Goal: Transaction & Acquisition: Purchase product/service

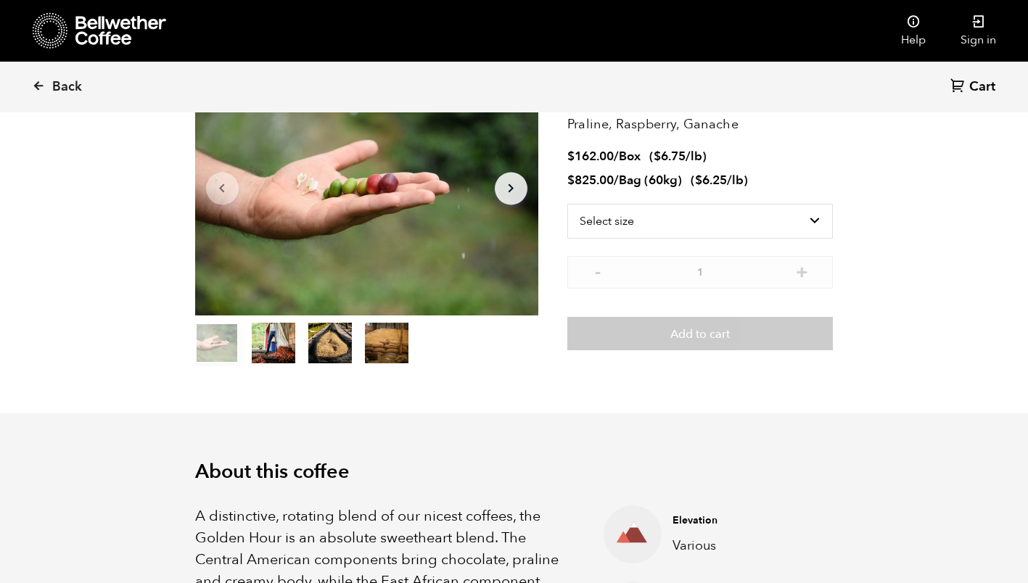
scroll to position [631, 621]
click at [980, 34] on link "Sign in" at bounding box center [978, 31] width 70 height 62
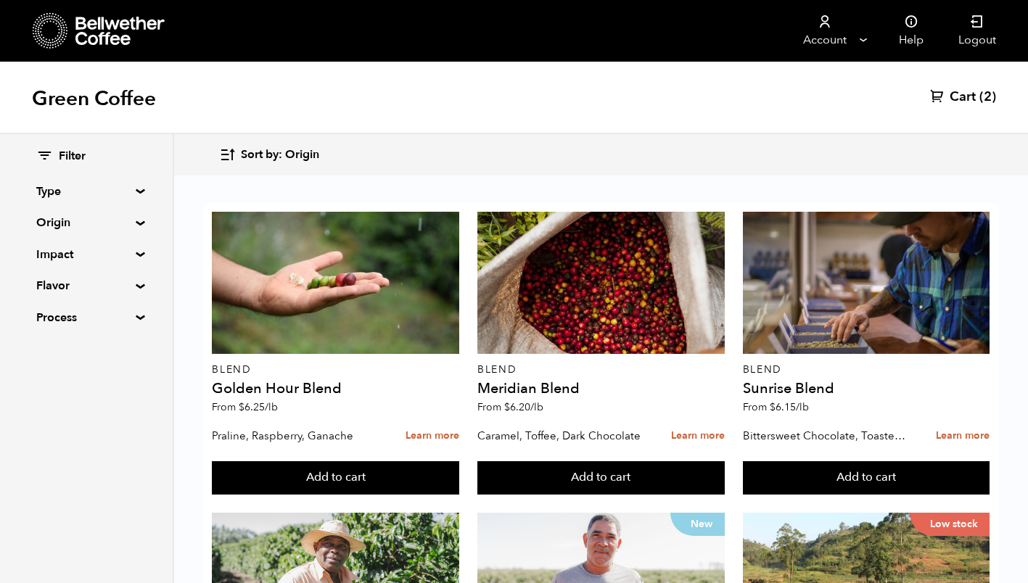
click at [971, 91] on span "Cart" at bounding box center [963, 97] width 26 height 17
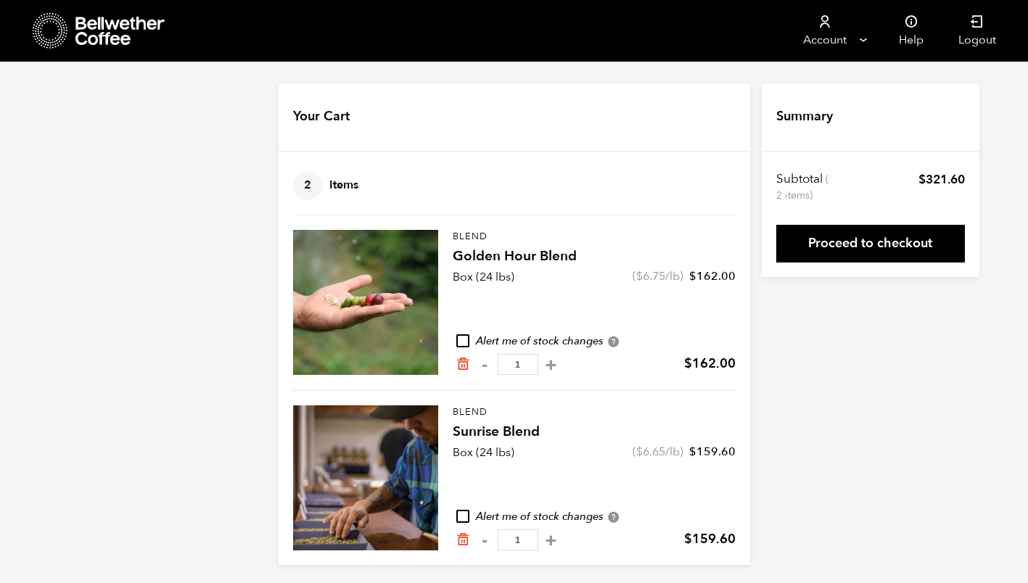
scroll to position [4, 0]
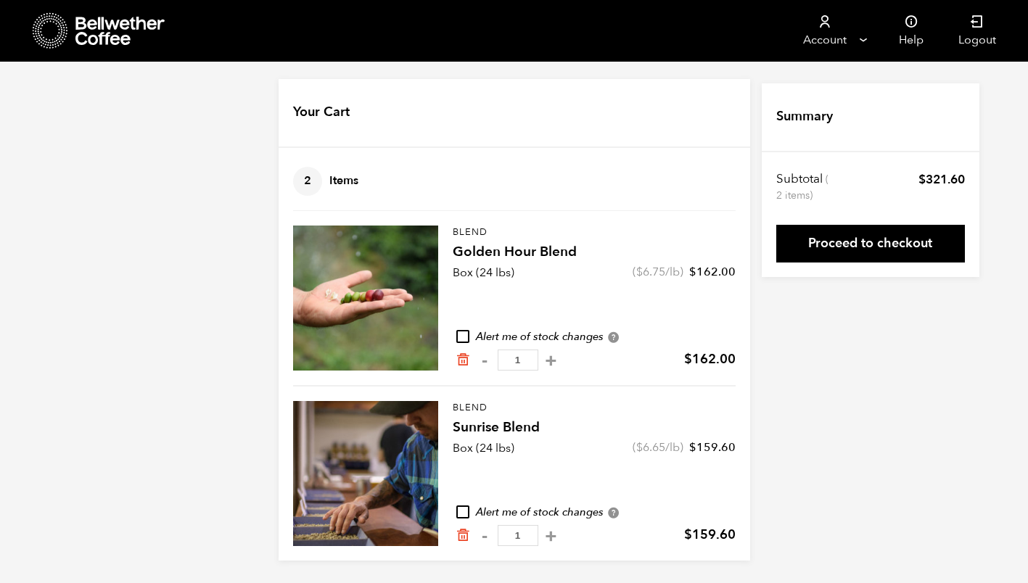
click at [375, 480] on div at bounding box center [365, 473] width 145 height 145
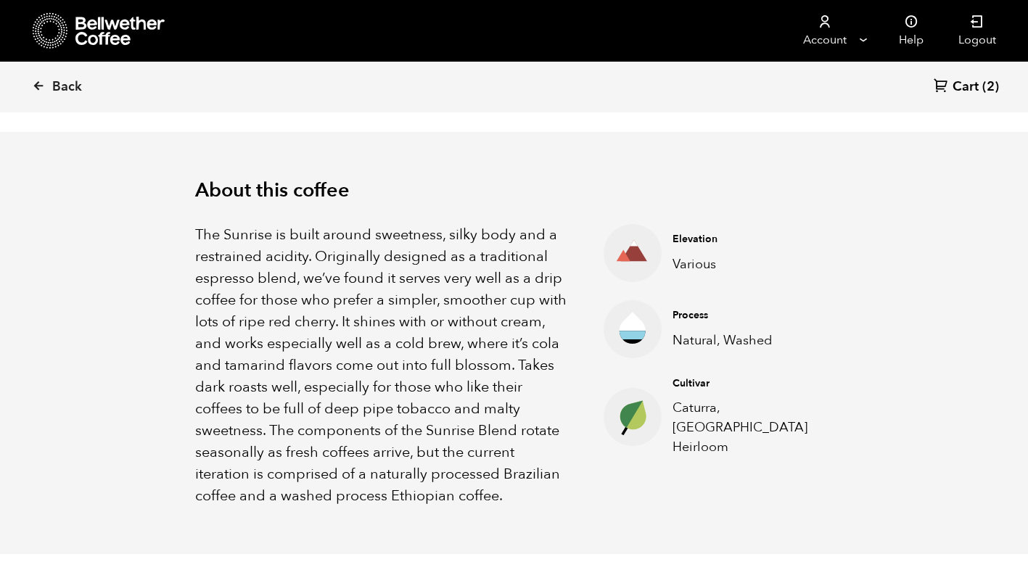
scroll to position [408, 0]
click at [979, 89] on span "Cart" at bounding box center [965, 86] width 26 height 17
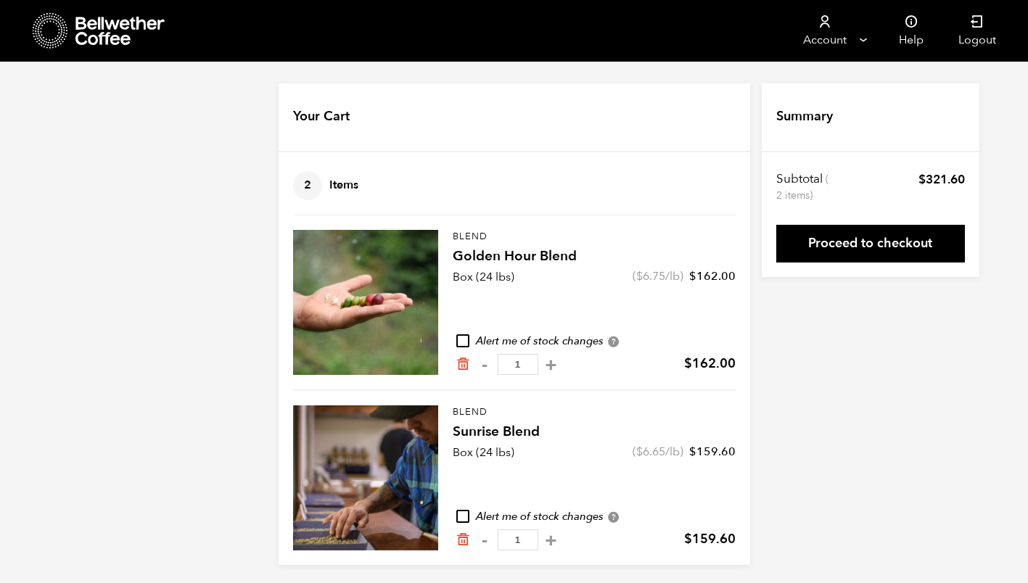
click at [513, 265] on h4 "Golden Hour Blend" at bounding box center [594, 257] width 283 height 20
click at [415, 258] on div at bounding box center [365, 302] width 145 height 145
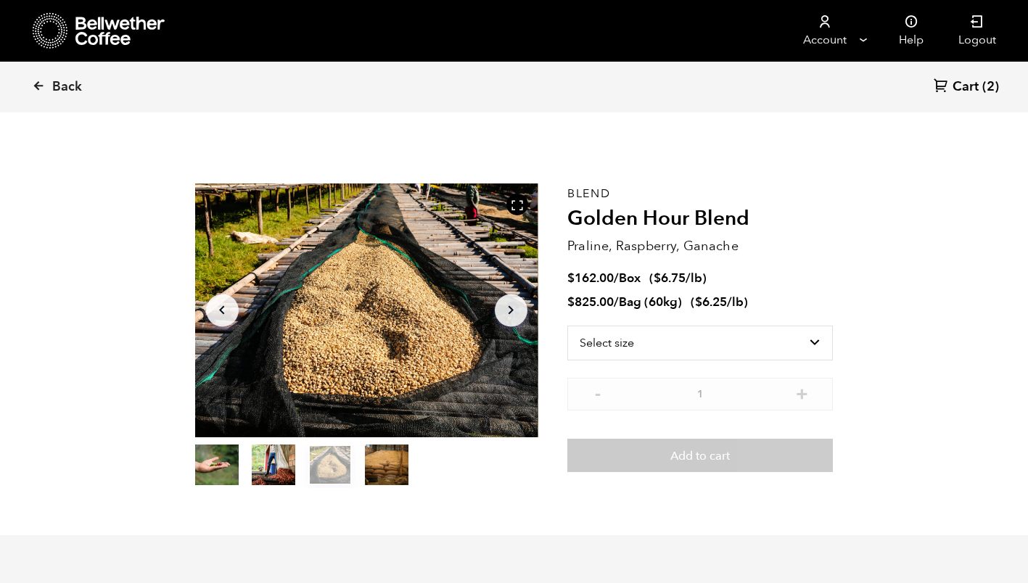
click at [280, 457] on button "item 1" at bounding box center [274, 468] width 44 height 41
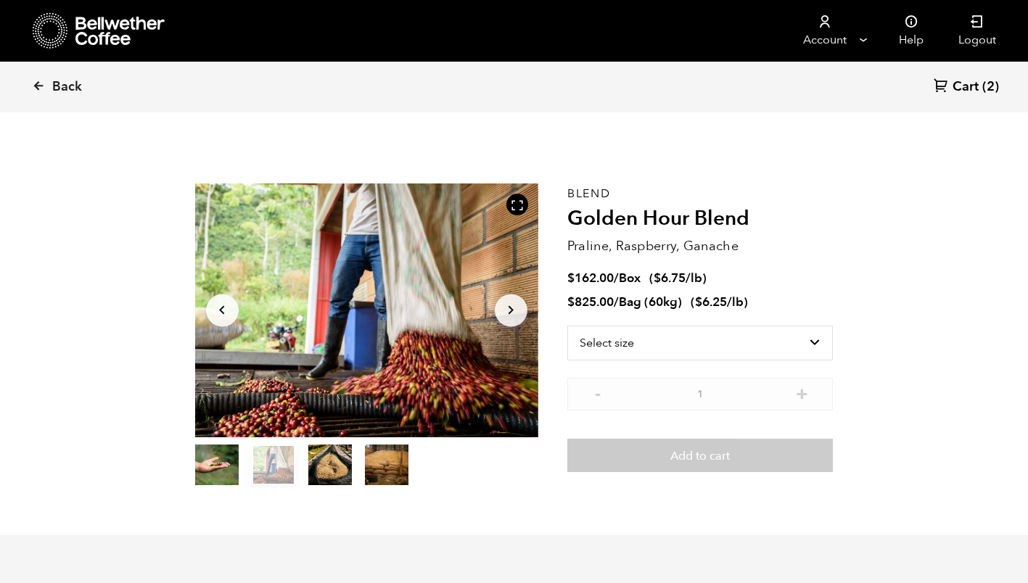
click at [337, 462] on button "item 2" at bounding box center [330, 468] width 44 height 41
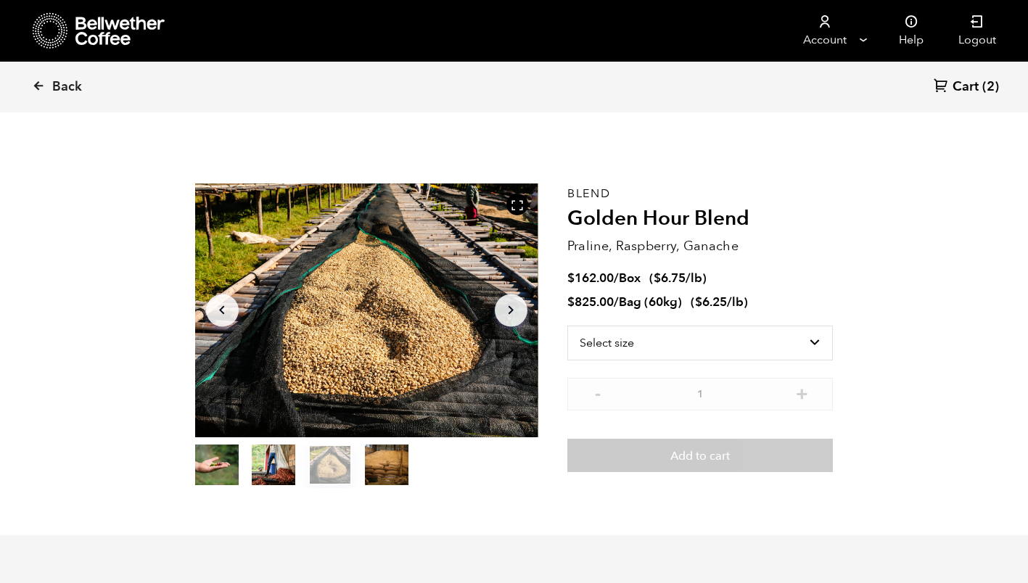
click at [381, 462] on button "item 3" at bounding box center [387, 468] width 44 height 41
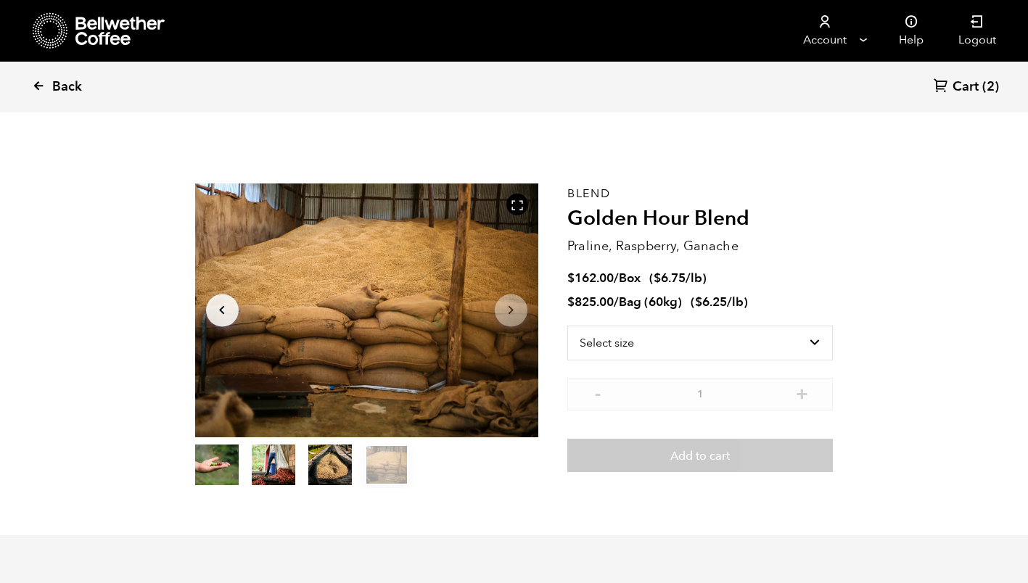
click at [57, 86] on span "Back" at bounding box center [67, 86] width 30 height 17
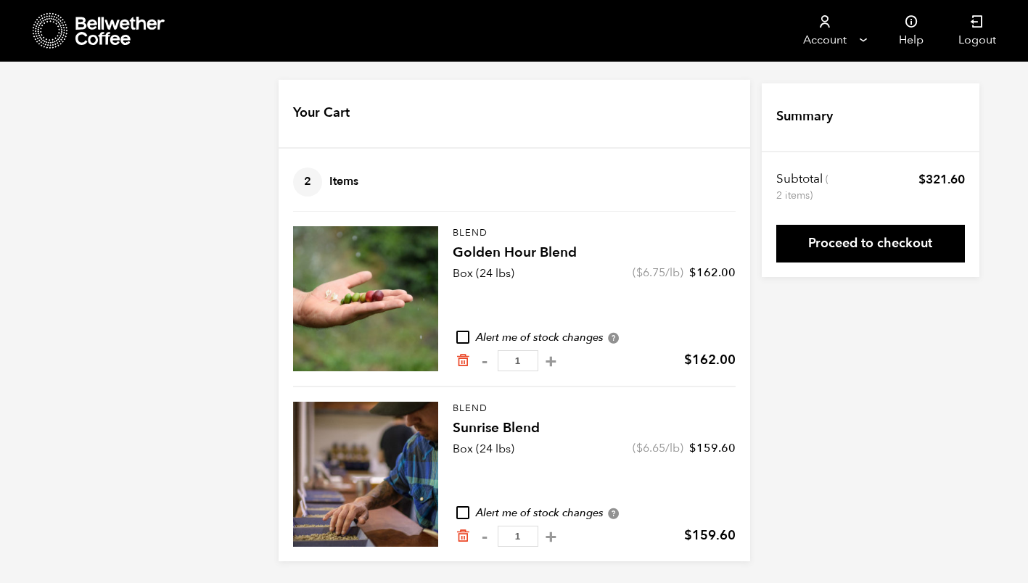
scroll to position [4, 0]
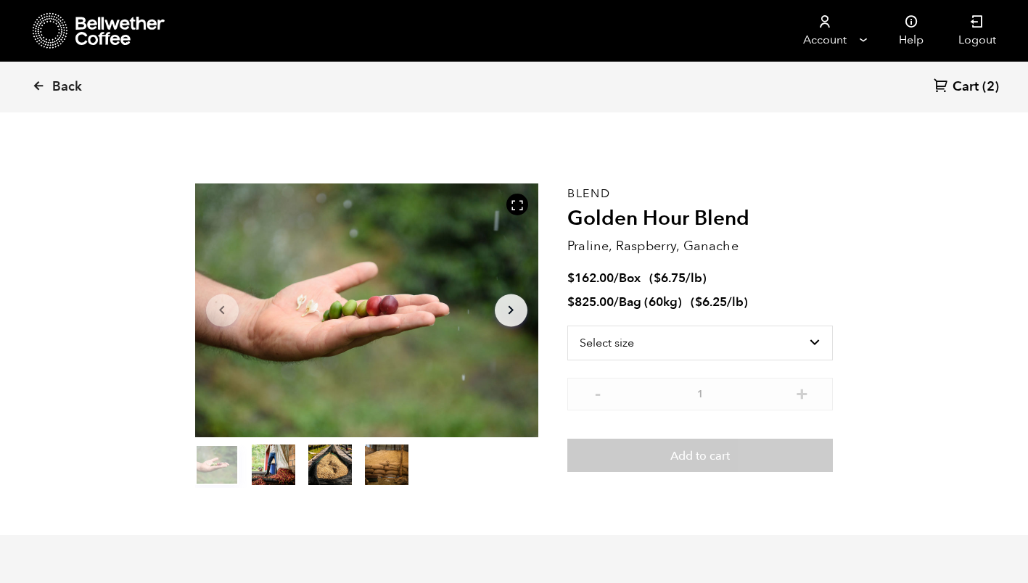
scroll to position [631, 621]
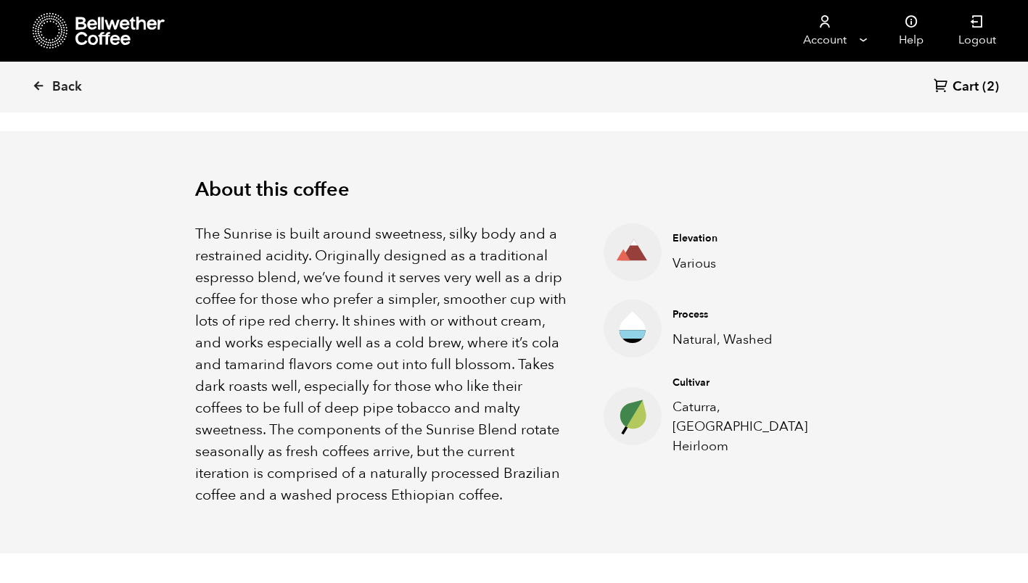
scroll to position [631, 621]
click at [57, 83] on span "Back" at bounding box center [67, 86] width 30 height 17
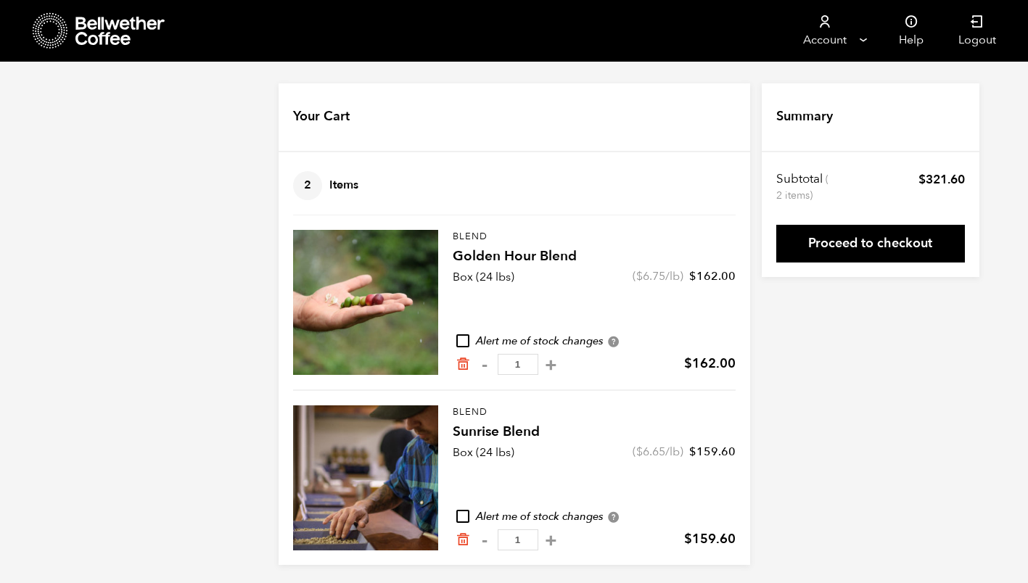
click at [57, 83] on div "Your Cart 2 Items Update cart 2 Items Blend Golden Hour Blend Box (24 lbs) ( $ …" at bounding box center [514, 324] width 1028 height 482
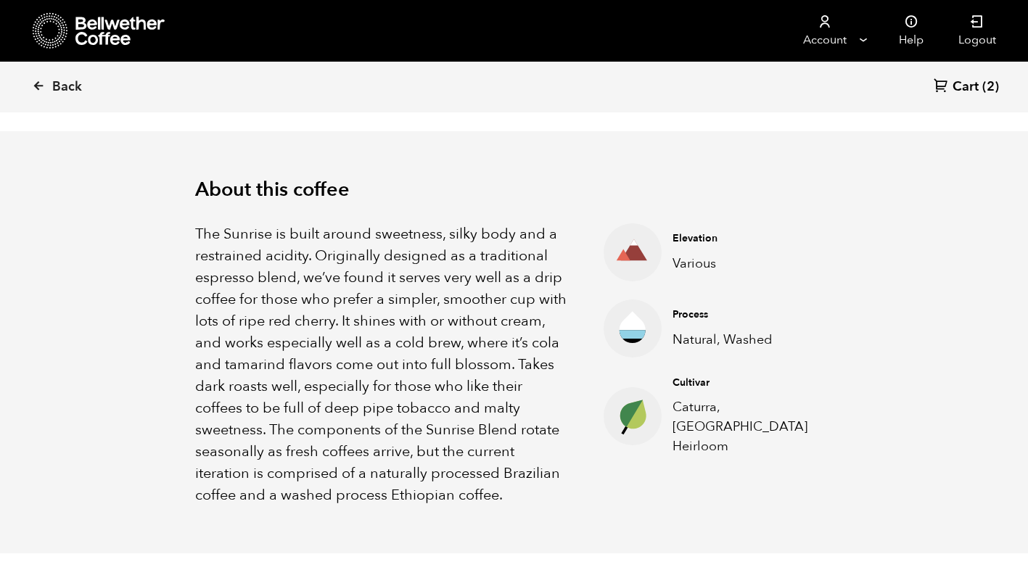
scroll to position [631, 621]
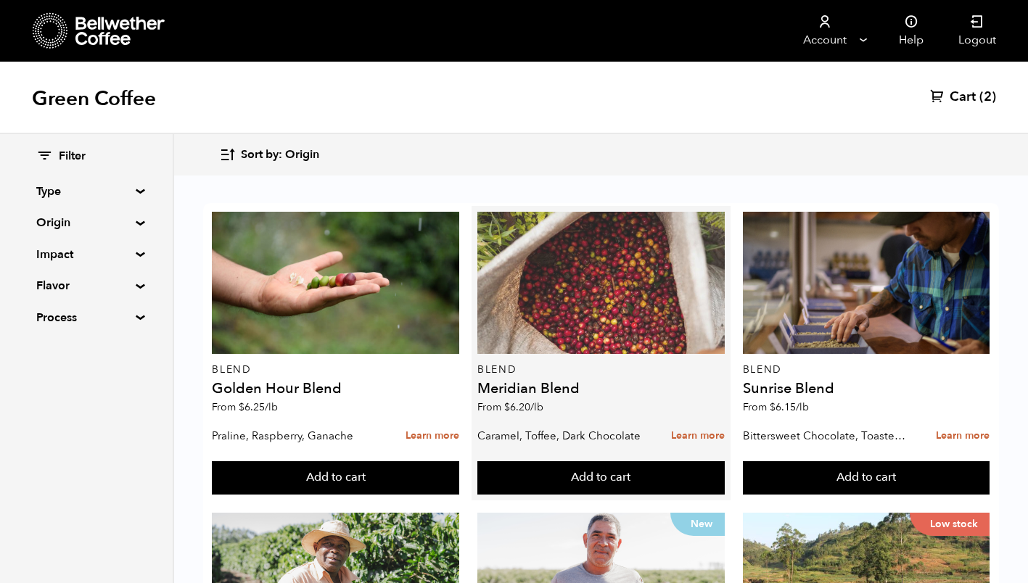
click at [583, 351] on div at bounding box center [600, 283] width 247 height 142
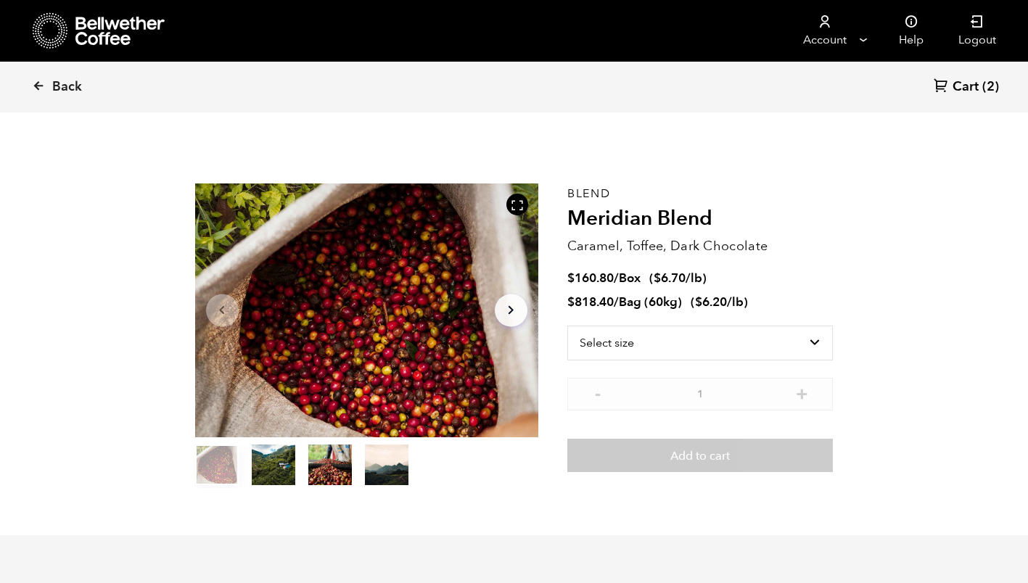
scroll to position [631, 621]
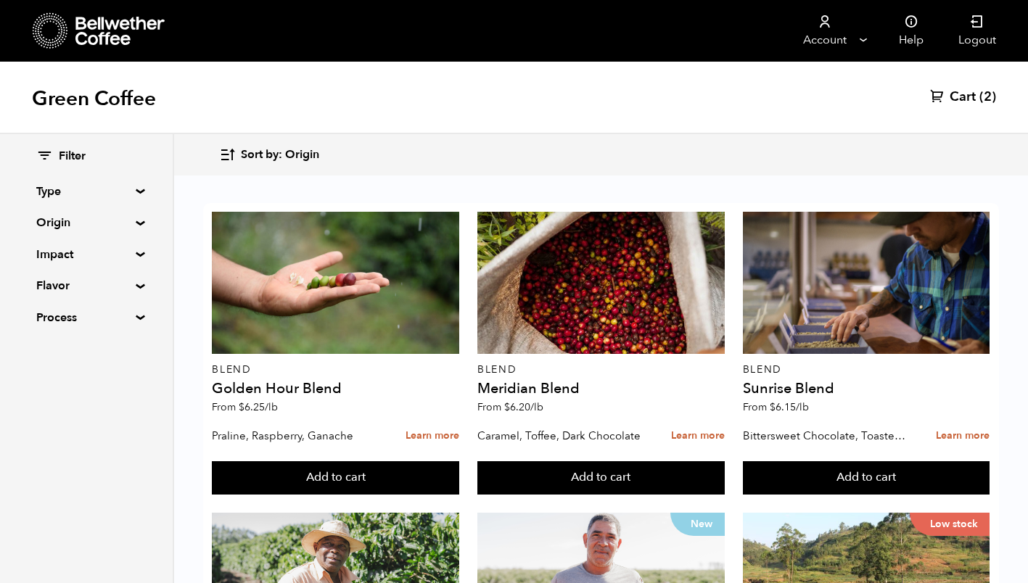
scroll to position [268, 0]
click at [133, 223] on summary "Origin" at bounding box center [86, 222] width 100 height 17
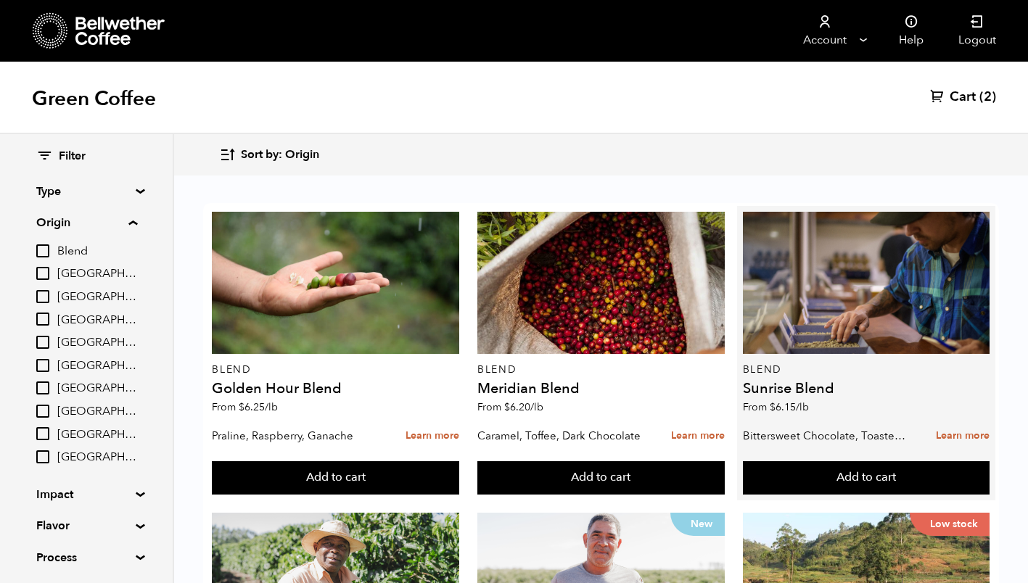
scroll to position [808, 0]
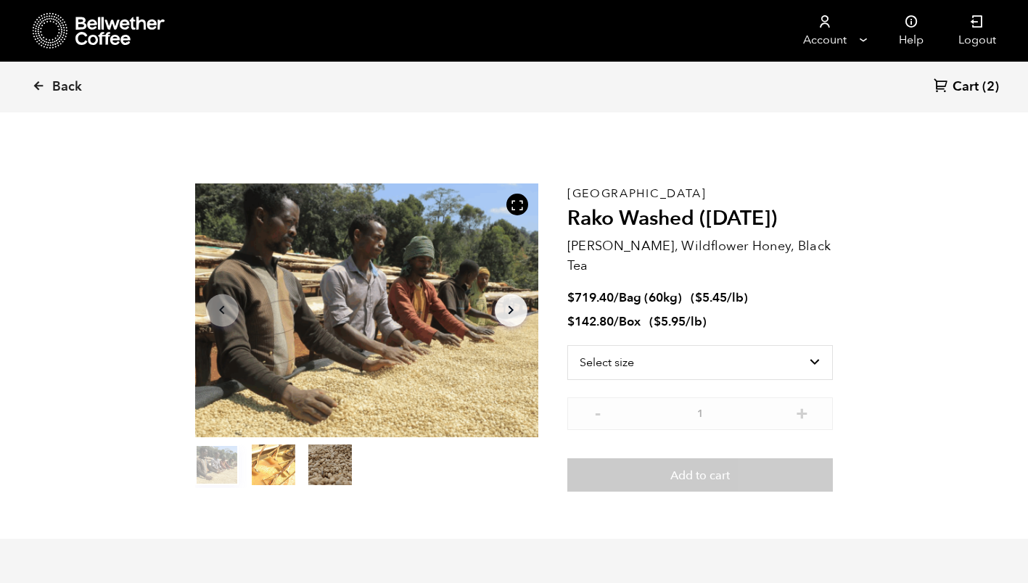
scroll to position [631, 621]
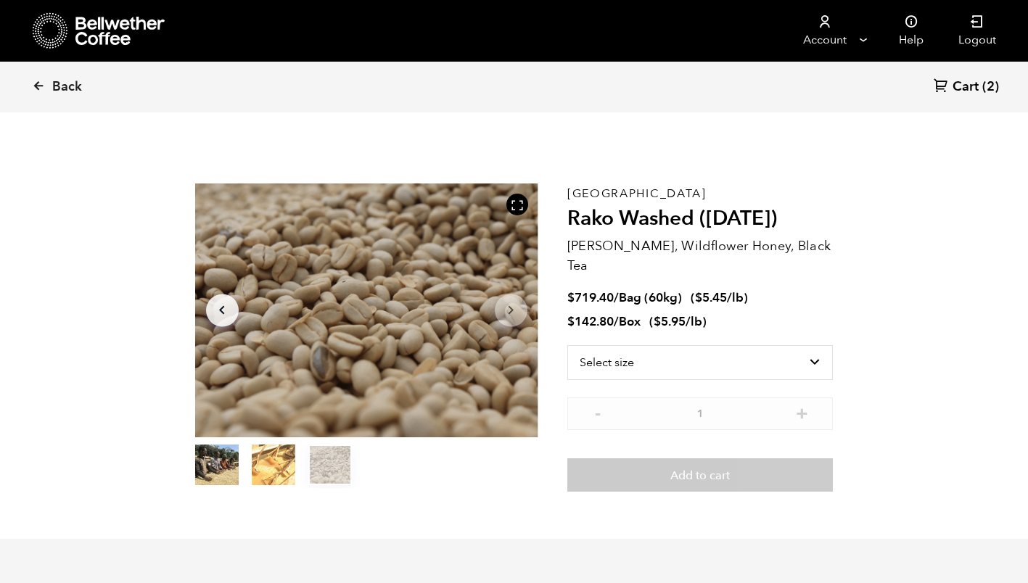
click at [478, 503] on section "Item 3 of 3 Arrow Left Arrow Right item 0 item 1 item 2 Item 3 of 3 Ethiopia Ra…" at bounding box center [514, 337] width 711 height 403
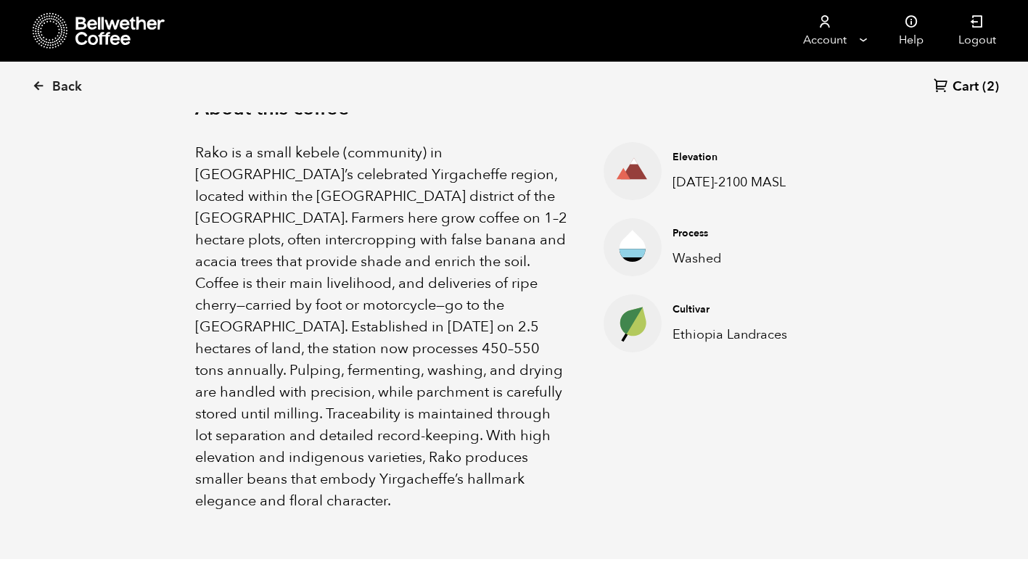
scroll to position [490, 0]
click at [730, 157] on h4 "Elevation" at bounding box center [741, 156] width 138 height 15
click at [711, 207] on ul "Elevation 2000-2100 MASL Process Washed Cultivar Ethiopia Landraces" at bounding box center [694, 326] width 254 height 370
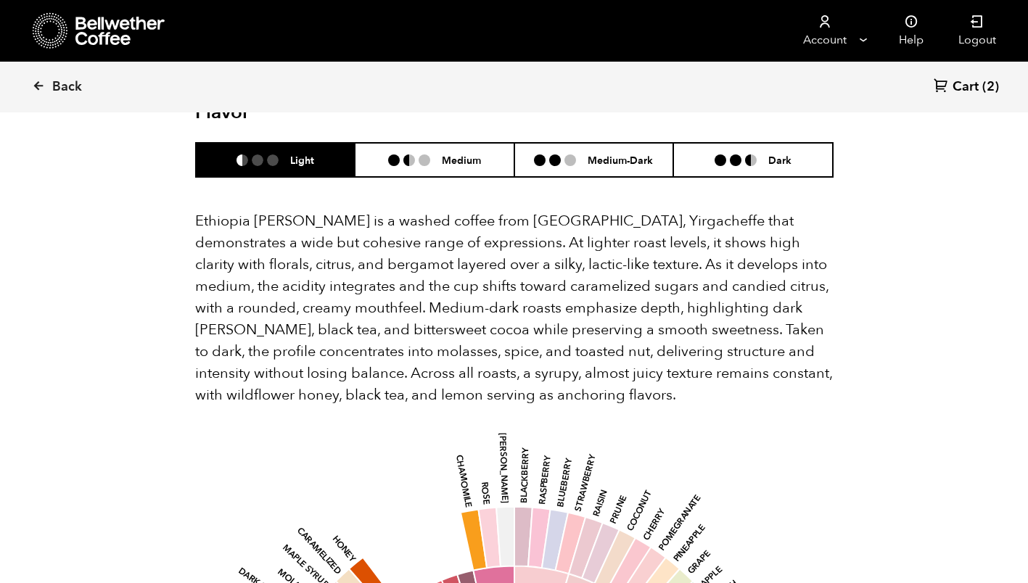
scroll to position [995, 0]
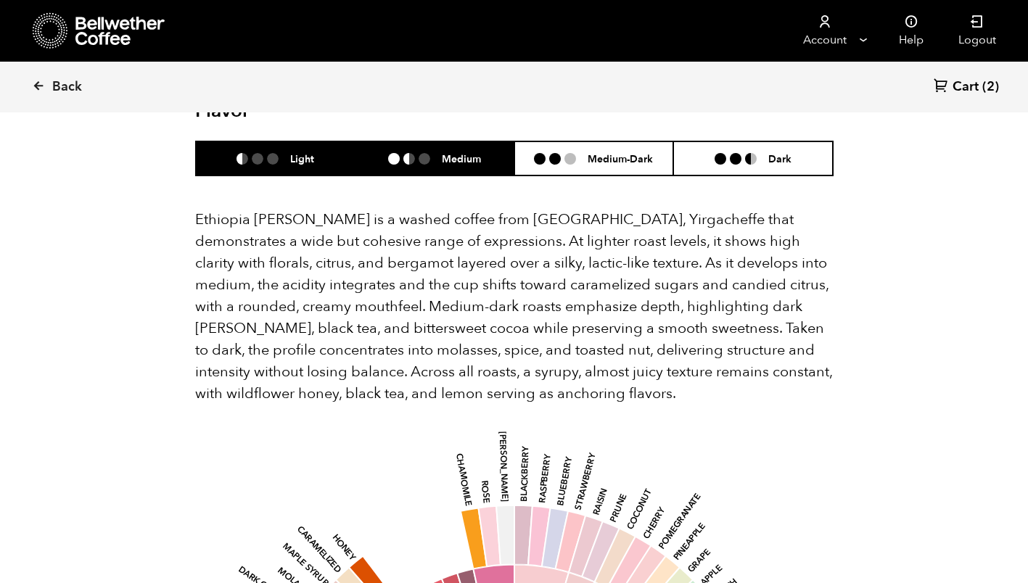
click at [436, 153] on ul at bounding box center [415, 159] width 54 height 12
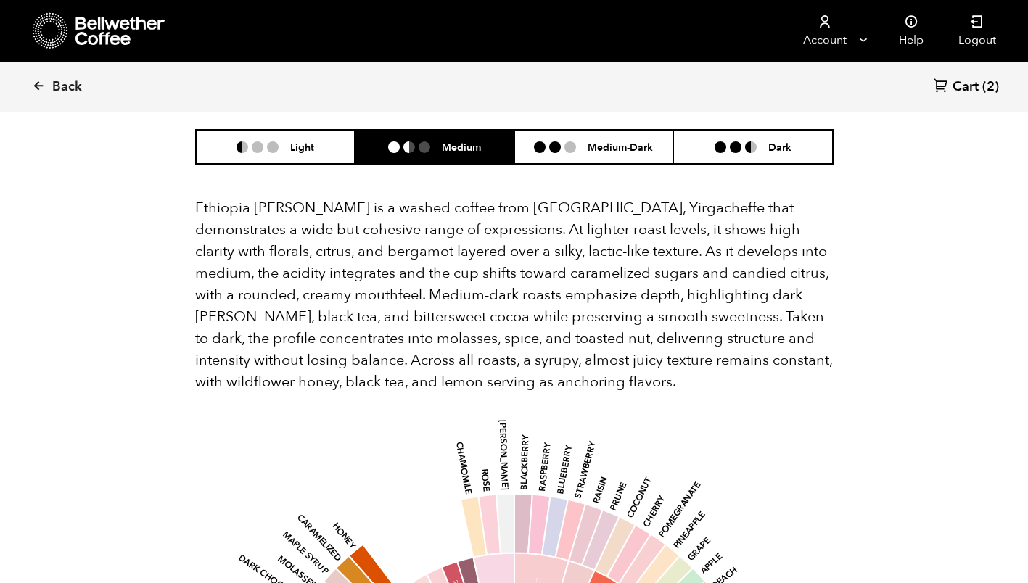
scroll to position [1006, 0]
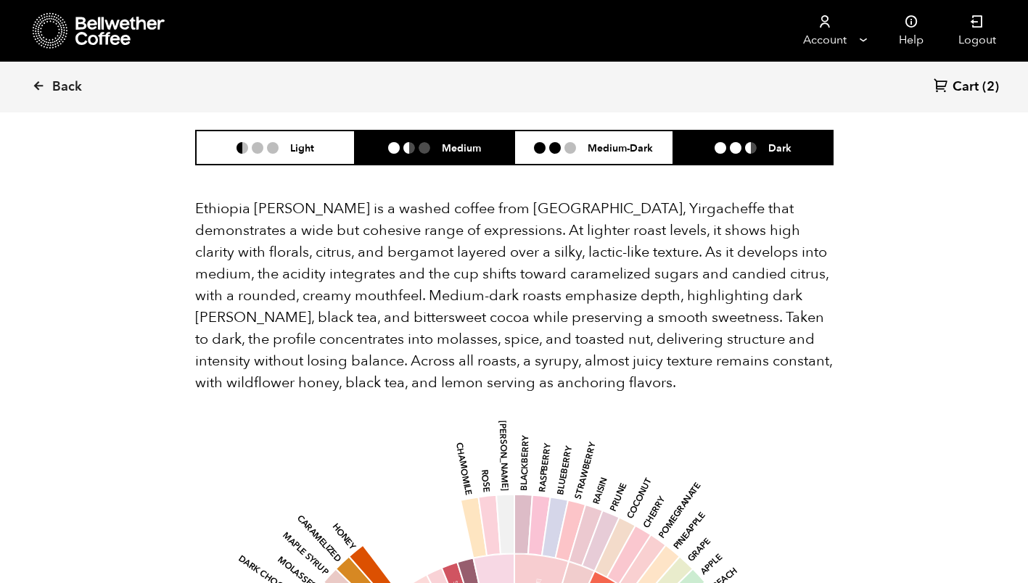
click at [733, 142] on li at bounding box center [736, 148] width 12 height 12
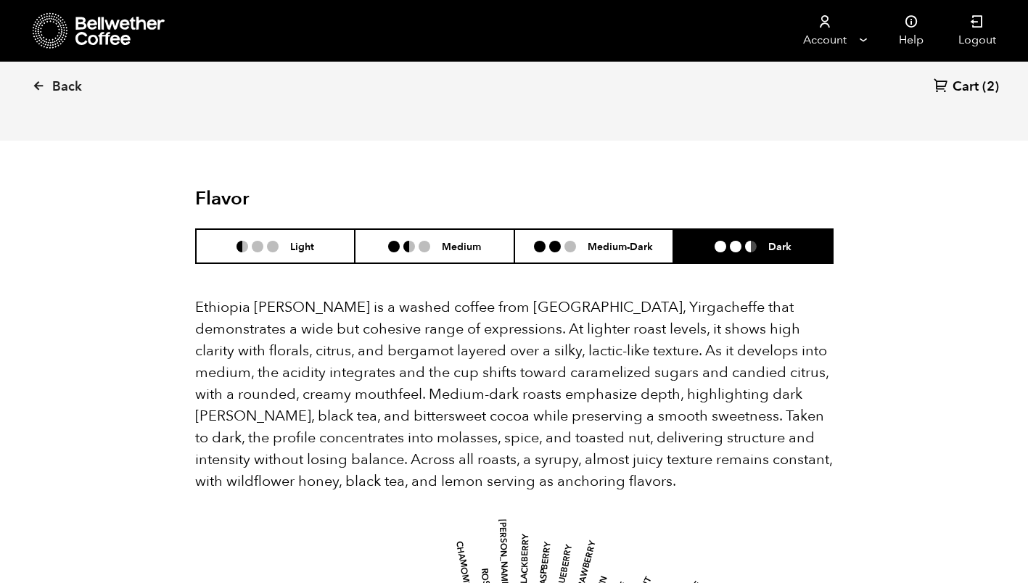
scroll to position [908, 0]
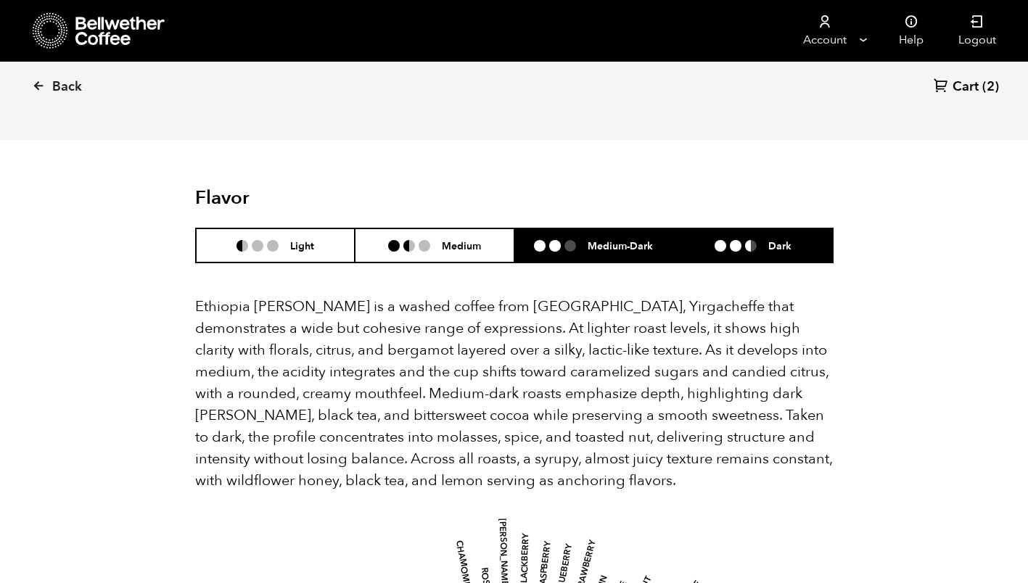
click at [580, 240] on ul at bounding box center [561, 246] width 54 height 12
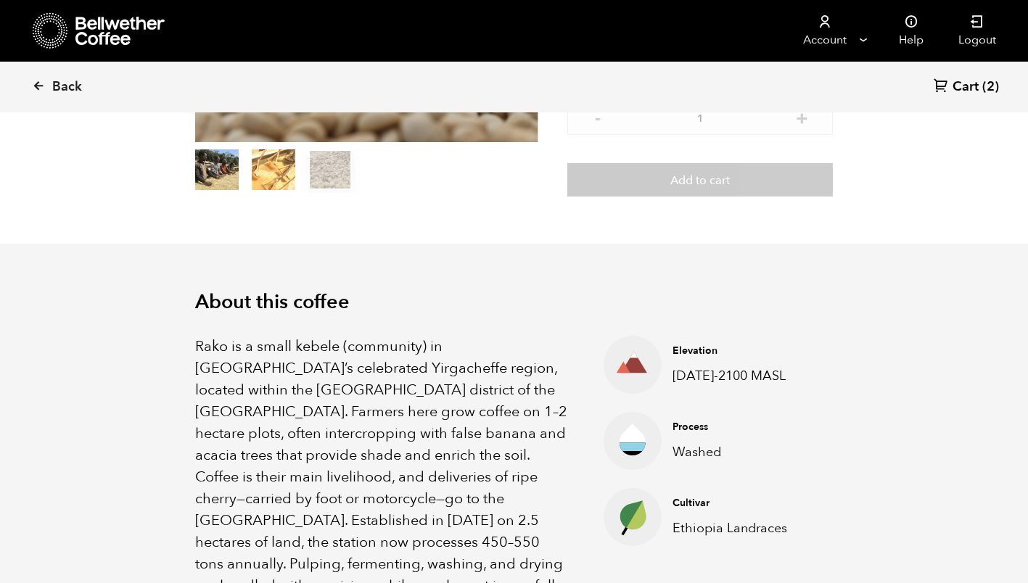
scroll to position [0, 0]
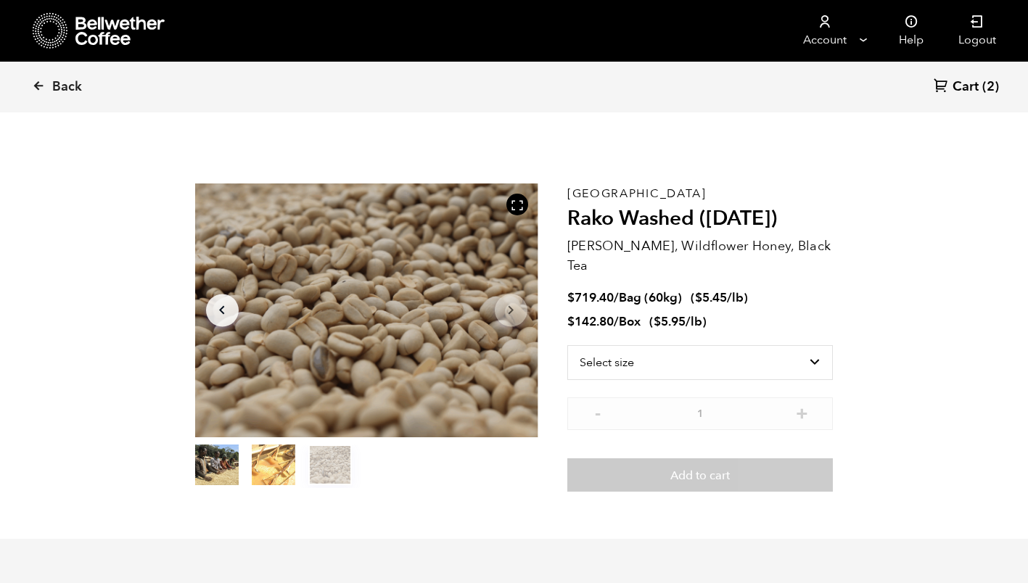
click at [976, 86] on span "Cart" at bounding box center [965, 86] width 26 height 17
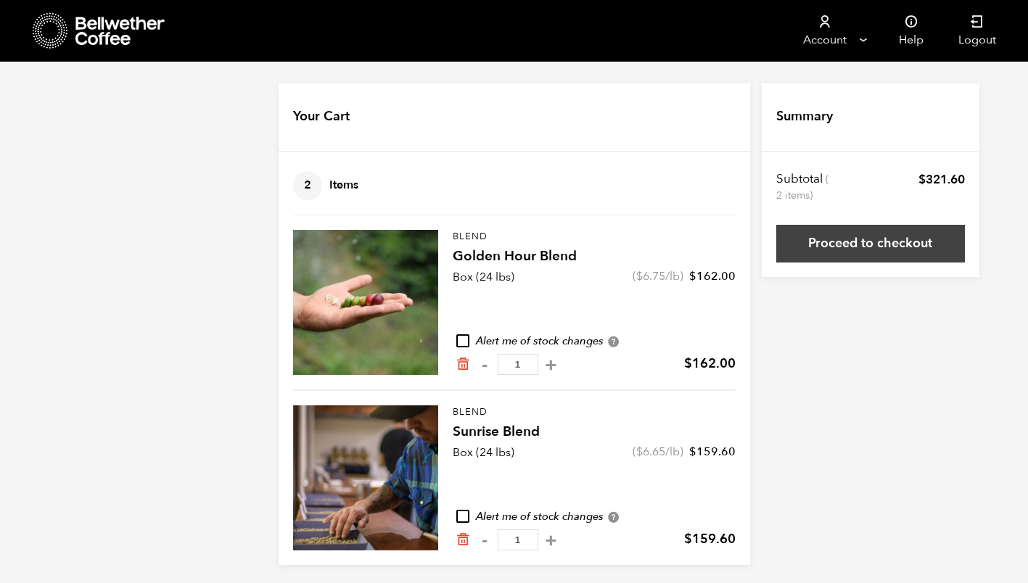
click at [883, 242] on link "Proceed to checkout" at bounding box center [870, 244] width 189 height 38
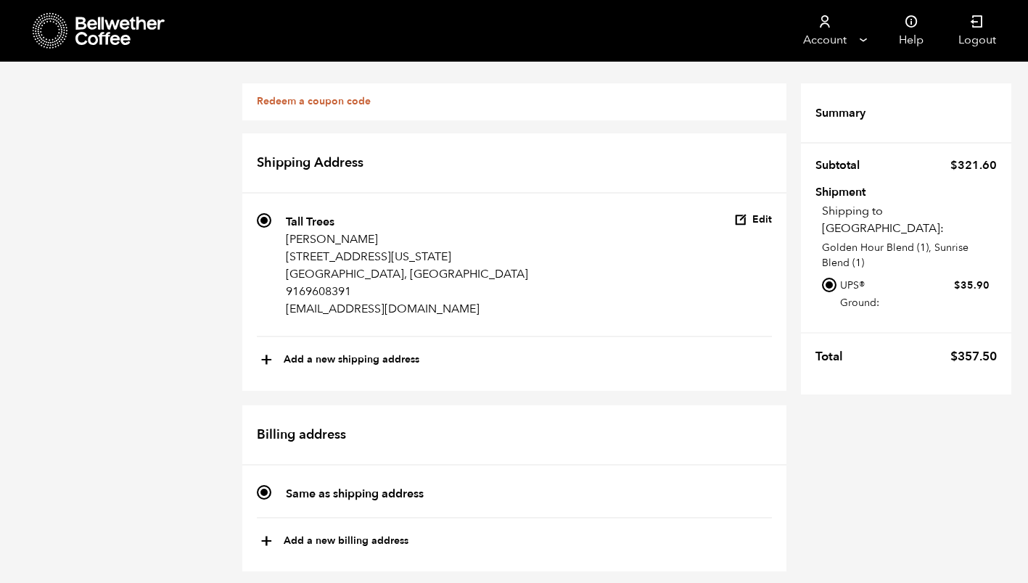
scroll to position [2, 0]
click at [316, 98] on link "Redeem a coupon code" at bounding box center [314, 101] width 114 height 14
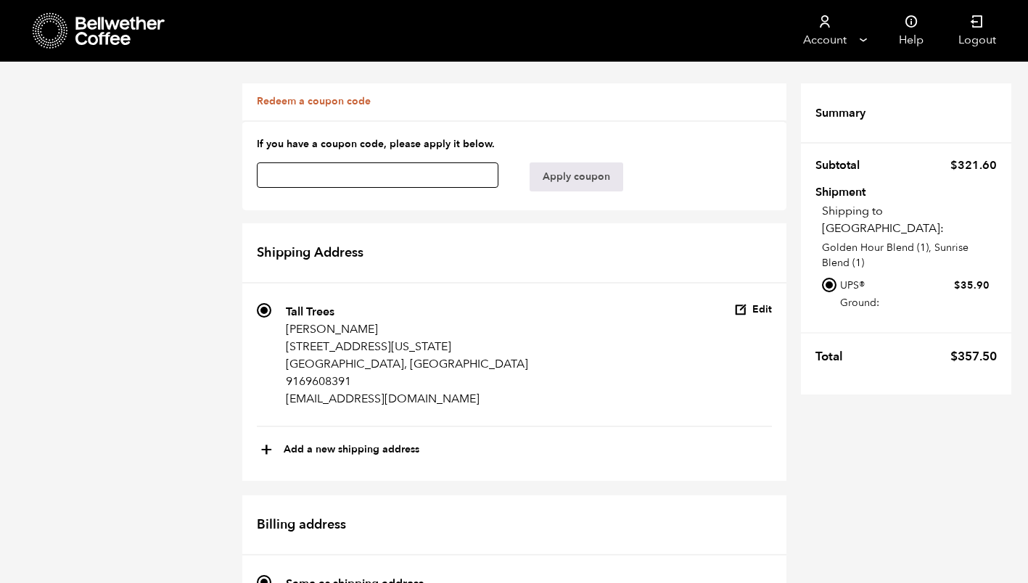
click at [335, 168] on input "text" at bounding box center [378, 174] width 242 height 25
type input "qdfv7je6sydk1dbv"
click at [575, 171] on button "Apply coupon" at bounding box center [577, 176] width 94 height 29
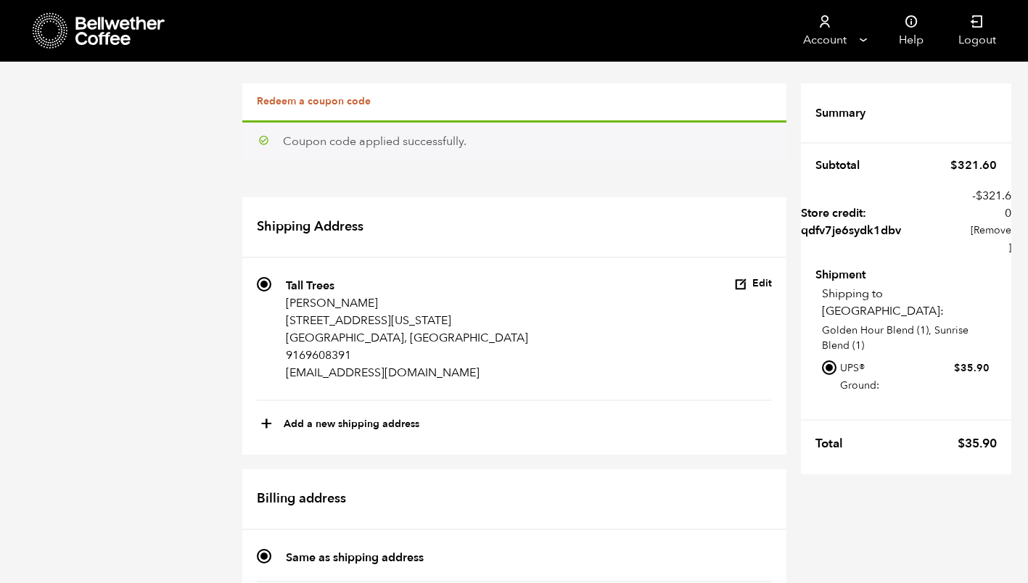
scroll to position [801, 0]
